Goal: Task Accomplishment & Management: Complete application form

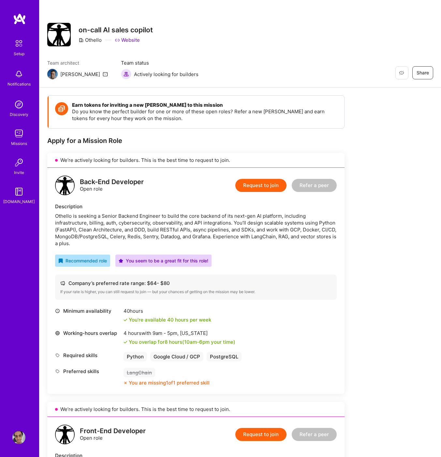
scroll to position [28, 0]
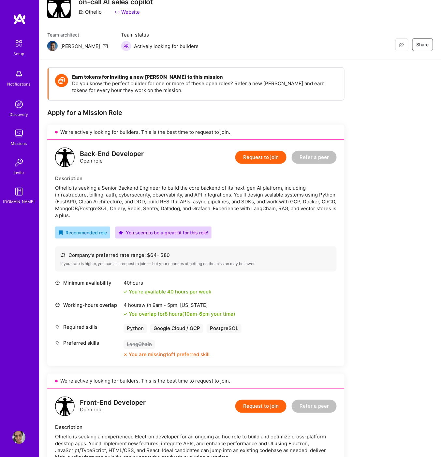
click at [251, 155] on button "Request to join" at bounding box center [261, 157] width 51 height 13
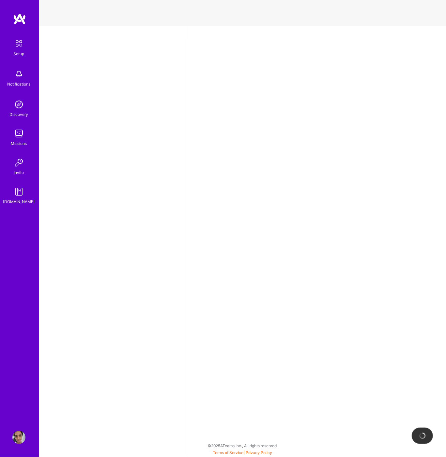
select select "BR"
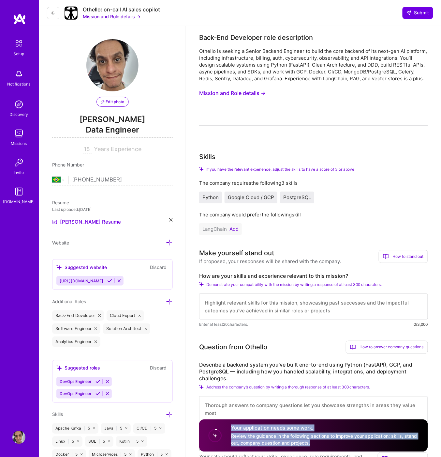
drag, startPoint x: 214, startPoint y: 437, endPoint x: 312, endPoint y: 443, distance: 98.0
click at [312, 443] on div "Your application needs some work. Review the guidance in the following sections…" at bounding box center [313, 435] width 229 height 32
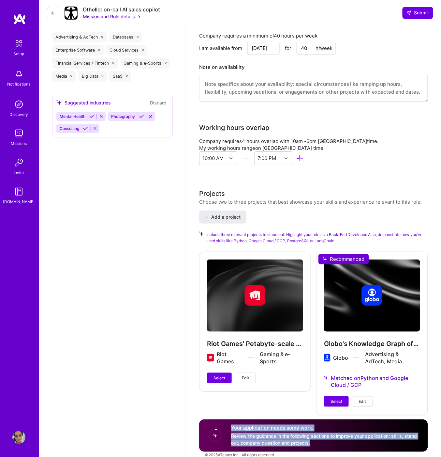
scroll to position [624, 0]
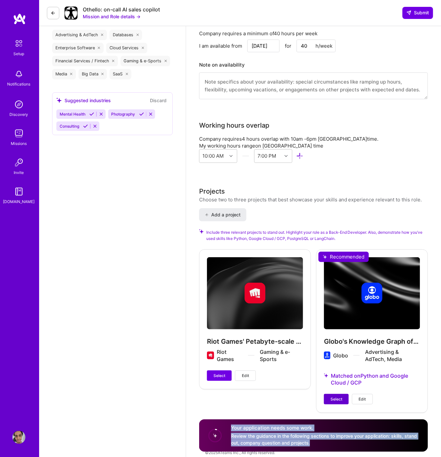
click at [337, 396] on span "Select" at bounding box center [337, 399] width 12 height 6
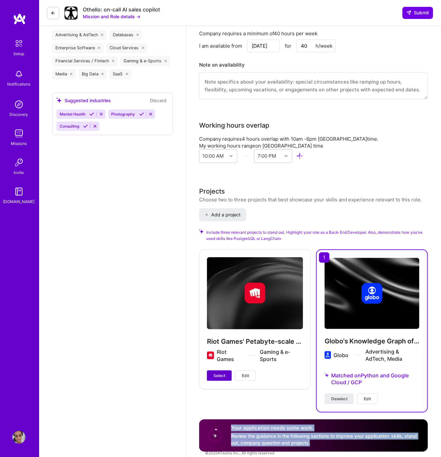
click at [221, 373] on span "Select" at bounding box center [220, 376] width 12 height 6
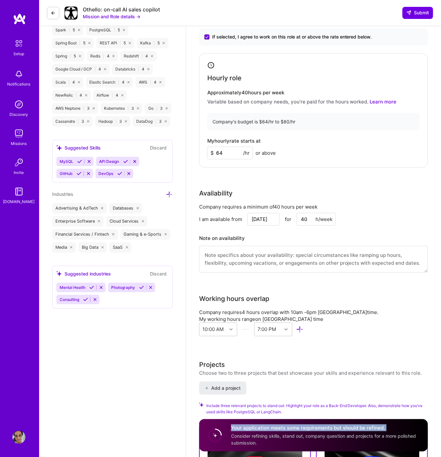
scroll to position [427, 0]
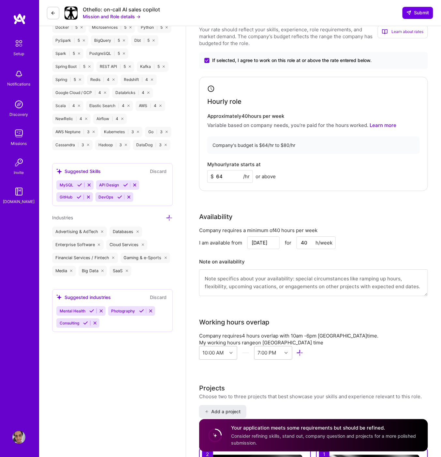
click at [268, 244] on input "[DATE]" at bounding box center [264, 242] width 32 height 13
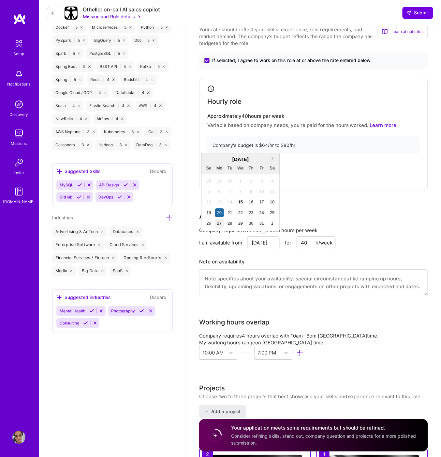
click at [222, 224] on div "27" at bounding box center [219, 223] width 9 height 9
type input "[DATE]"
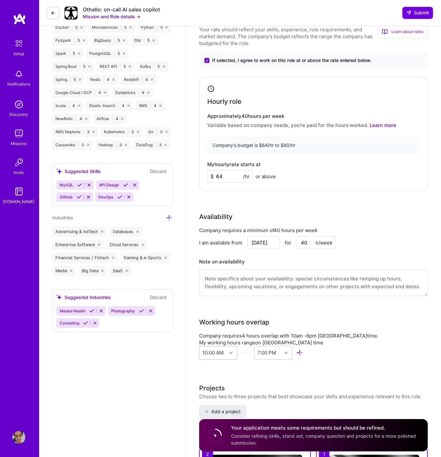
click at [237, 348] on div at bounding box center [232, 352] width 10 height 8
click at [233, 351] on icon at bounding box center [231, 352] width 3 height 3
click at [237, 399] on div "9:00 AM" at bounding box center [218, 404] width 38 height 12
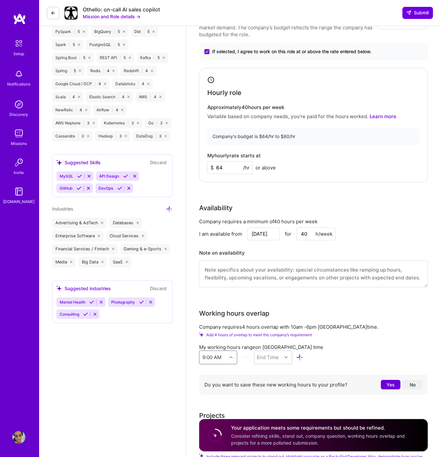
click at [237, 360] on div "option 9:00 AM, selected. Select is focused ,type to refine list, press Down to…" at bounding box center [218, 357] width 38 height 14
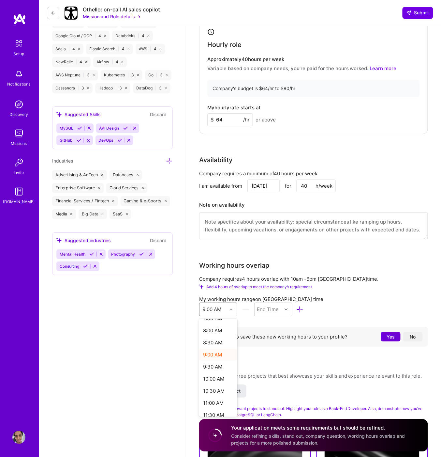
scroll to position [198, 0]
click at [237, 364] on div "10:00 AM" at bounding box center [218, 370] width 38 height 12
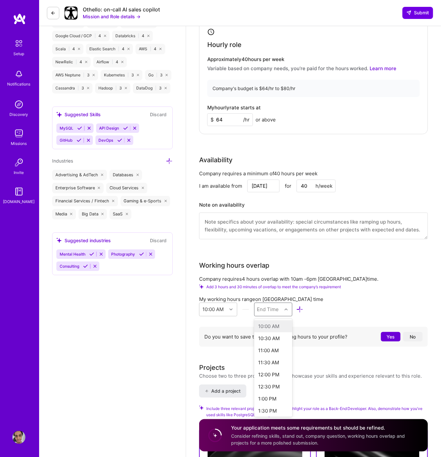
click at [279, 306] on div "End Time" at bounding box center [268, 309] width 22 height 7
click at [293, 379] on div "8:00 PM" at bounding box center [273, 385] width 38 height 12
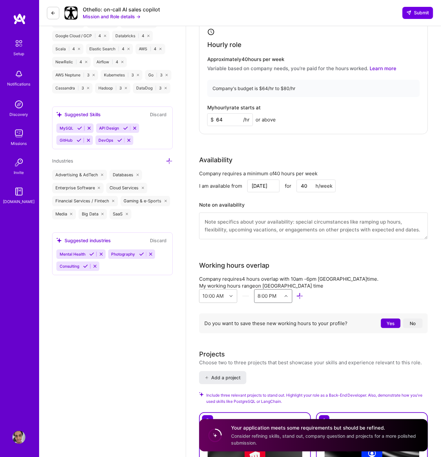
click at [292, 292] on div at bounding box center [287, 296] width 10 height 8
click at [293, 374] on div "9:00 PM" at bounding box center [273, 380] width 38 height 12
click at [292, 292] on div at bounding box center [287, 296] width 10 height 8
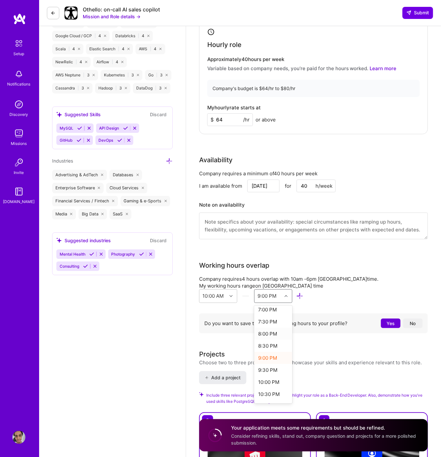
click at [293, 328] on div "8:00 PM" at bounding box center [273, 334] width 38 height 12
click at [387, 318] on button "Yes" at bounding box center [391, 322] width 20 height 9
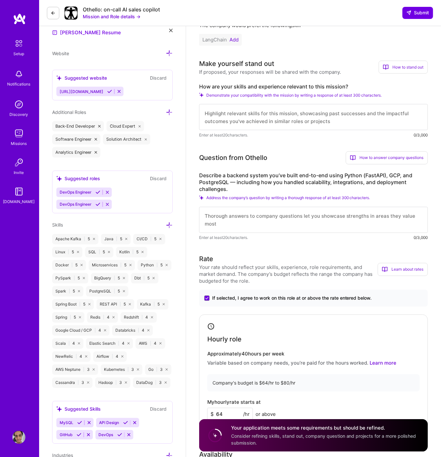
scroll to position [177, 0]
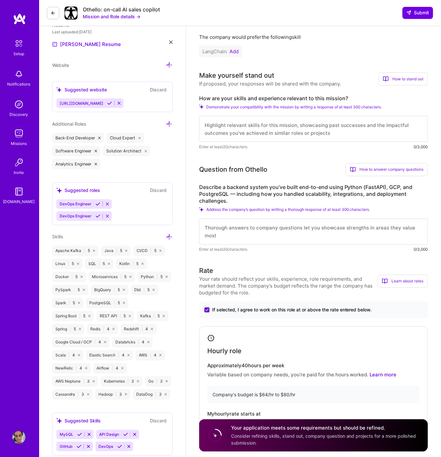
click at [224, 121] on textarea at bounding box center [313, 129] width 229 height 26
drag, startPoint x: 204, startPoint y: 79, endPoint x: 251, endPoint y: 78, distance: 47.7
click at [251, 78] on div "Make yourself stand out" at bounding box center [236, 75] width 75 height 10
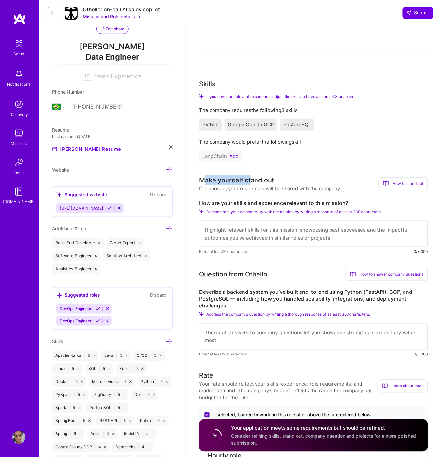
scroll to position [42, 0]
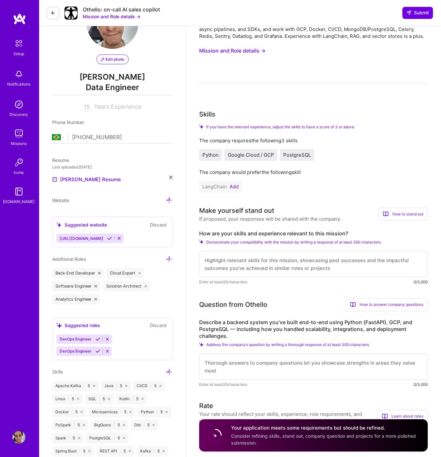
click at [212, 153] on span "Python" at bounding box center [211, 155] width 16 height 6
click at [257, 153] on span "Google Cloud / GCP" at bounding box center [251, 155] width 46 height 6
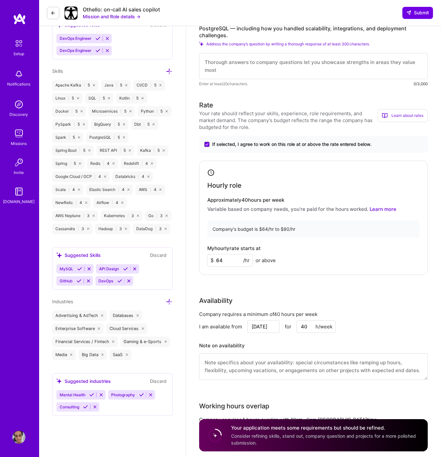
scroll to position [336, 0]
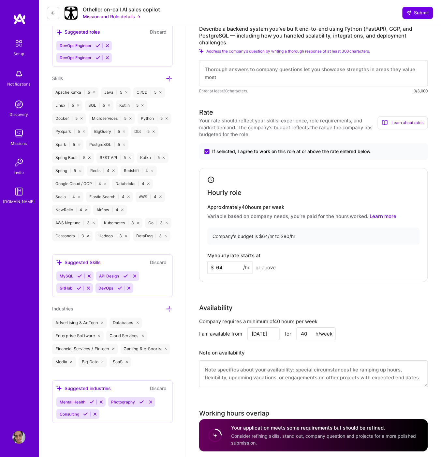
click at [126, 276] on icon at bounding box center [125, 276] width 5 height 5
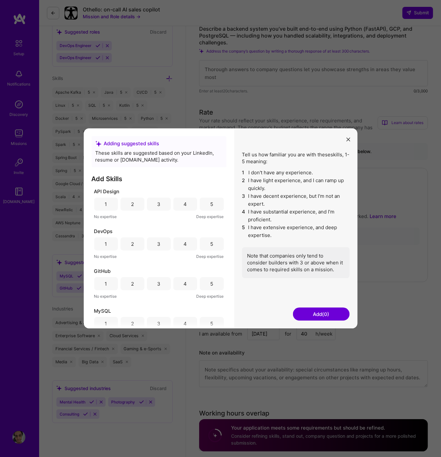
click at [215, 205] on div "5" at bounding box center [212, 204] width 24 height 13
click at [212, 282] on div "5" at bounding box center [212, 283] width 24 height 13
click at [212, 319] on div "5" at bounding box center [212, 323] width 24 height 13
click at [320, 317] on button "Add (3)" at bounding box center [321, 314] width 57 height 13
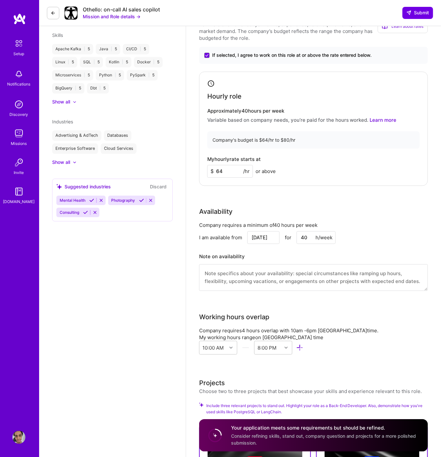
scroll to position [295, 0]
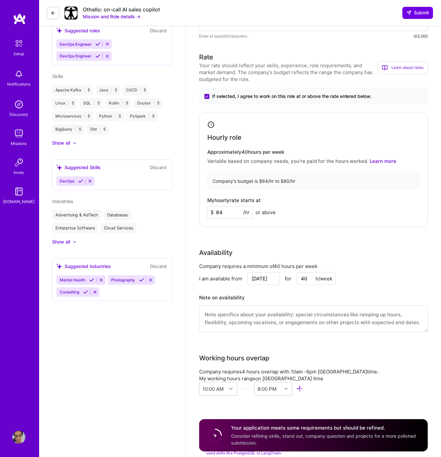
click at [163, 266] on button "Discard" at bounding box center [158, 267] width 21 height 8
click at [86, 292] on icon at bounding box center [85, 292] width 5 height 5
click at [58, 240] on div "Show all" at bounding box center [61, 242] width 18 height 7
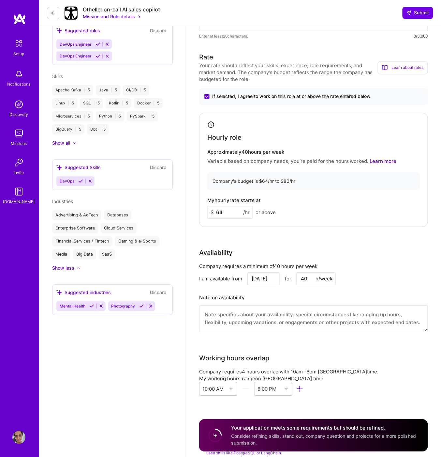
click at [162, 291] on button "Discard" at bounding box center [158, 293] width 21 height 8
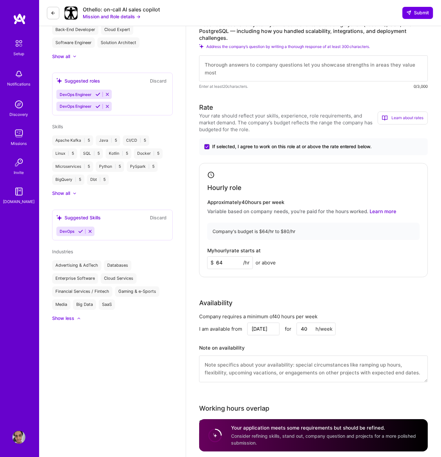
scroll to position [149, 0]
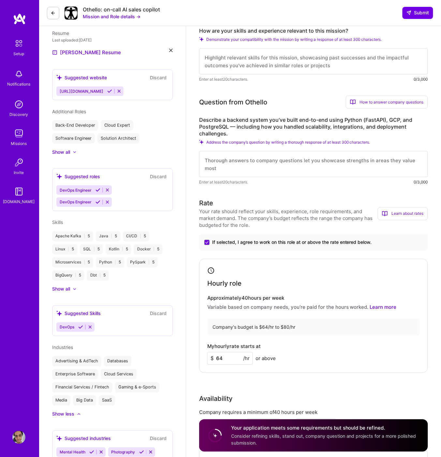
click at [62, 292] on div "[PERSON_NAME] Data Engineer 15 Years Experience Phone Number [PHONE_NUMBER] Res…" at bounding box center [112, 350] width 147 height 947
click at [65, 288] on div "Show all" at bounding box center [61, 289] width 18 height 7
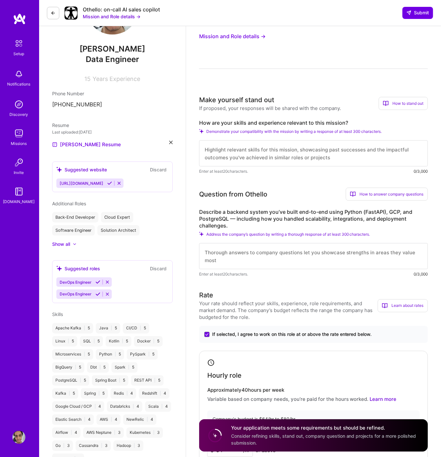
scroll to position [0, 0]
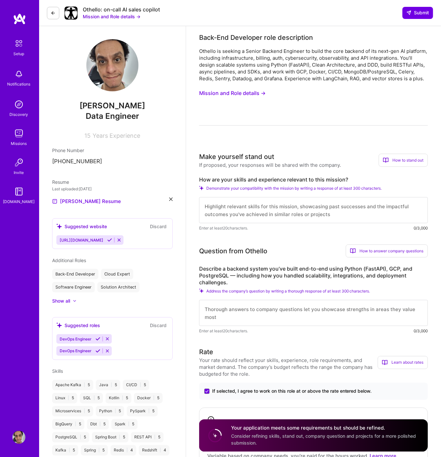
click at [107, 240] on icon at bounding box center [109, 239] width 5 height 5
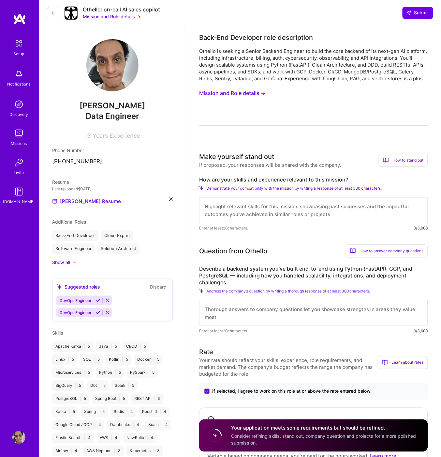
click at [240, 269] on label "Describe a backend system you’ve built end-to-end using Python (FastAPI), GCP, …" at bounding box center [313, 275] width 229 height 21
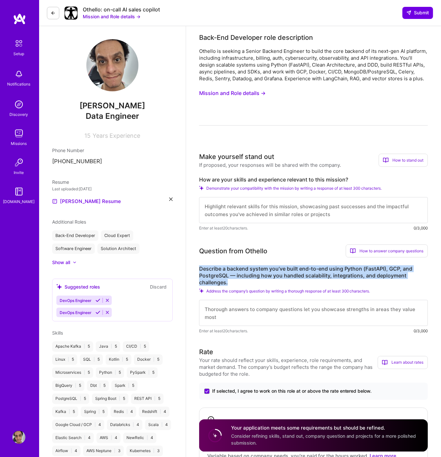
click at [240, 269] on label "Describe a backend system you’ve built end-to-end using Python (FastAPI), GCP, …" at bounding box center [313, 275] width 229 height 21
